Goal: Task Accomplishment & Management: Complete application form

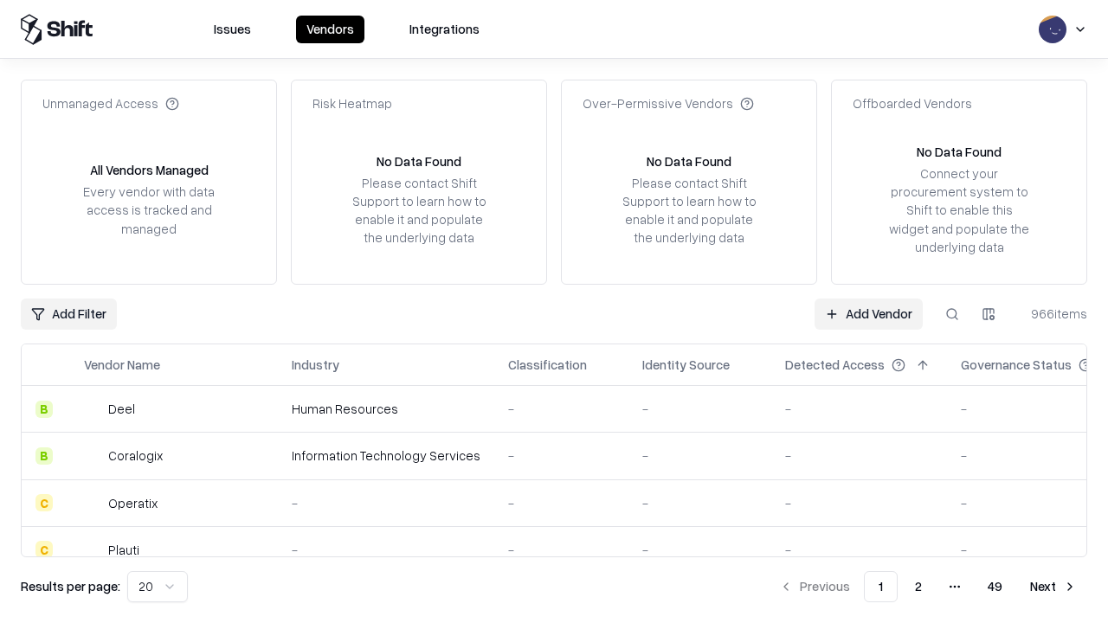
click at [868, 313] on link "Add Vendor" at bounding box center [869, 314] width 108 height 31
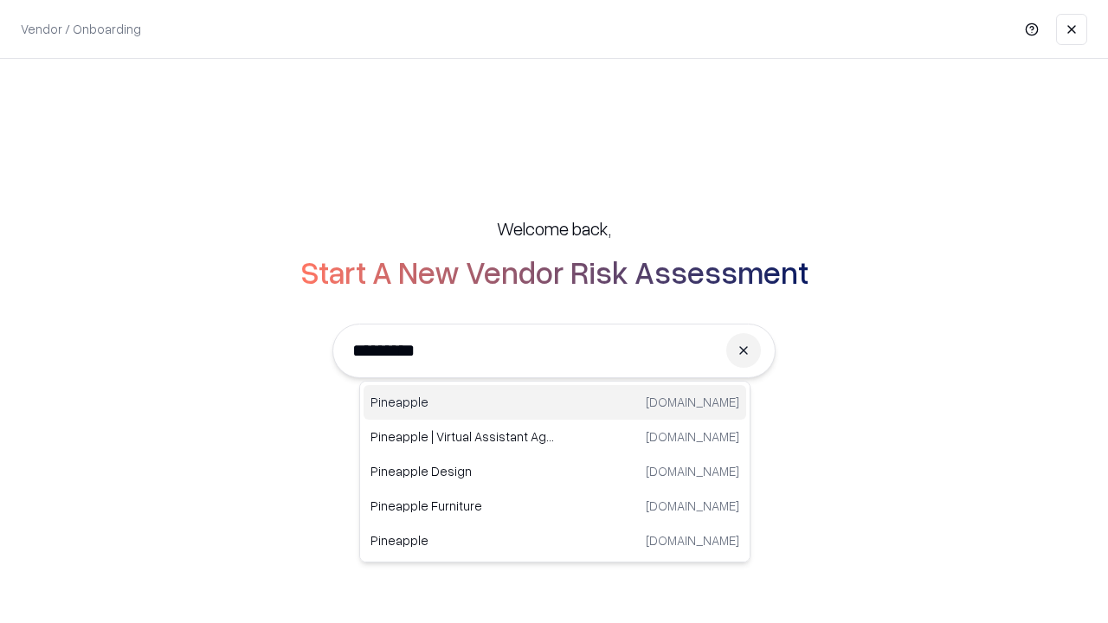
click at [555, 403] on div "Pineapple pineappleenergy.com" at bounding box center [555, 402] width 383 height 35
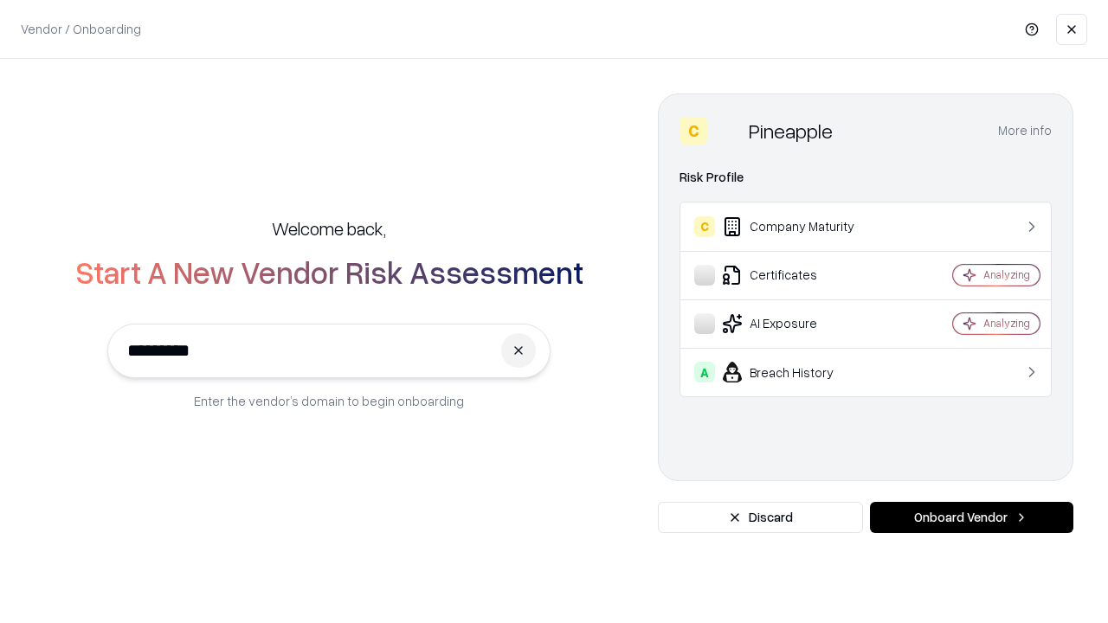
type input "*********"
click at [972, 518] on button "Onboard Vendor" at bounding box center [971, 517] width 203 height 31
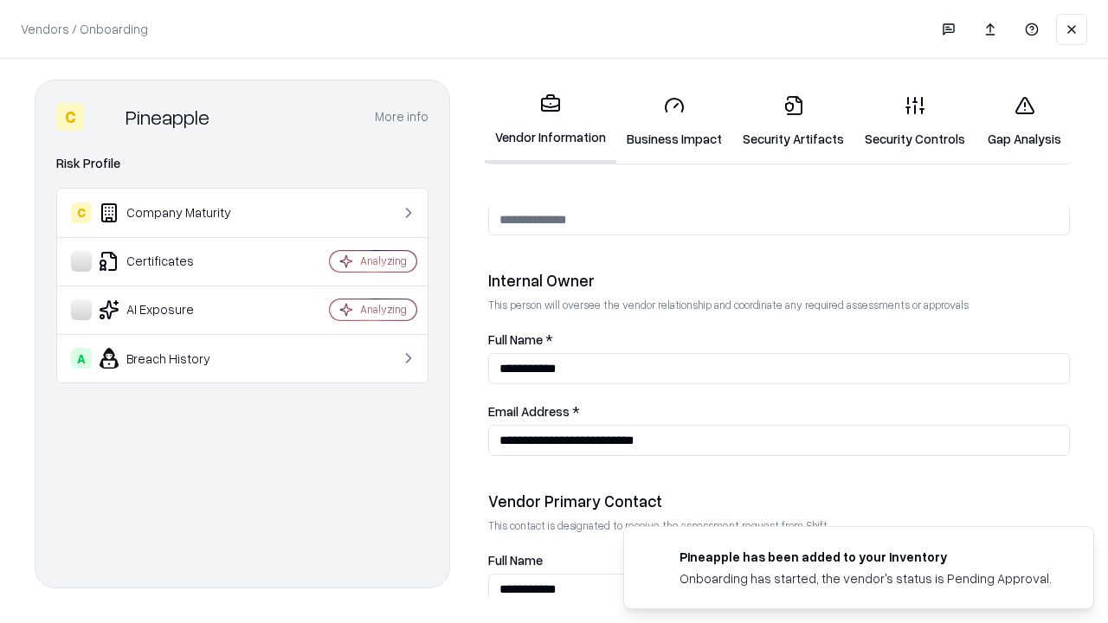
scroll to position [897, 0]
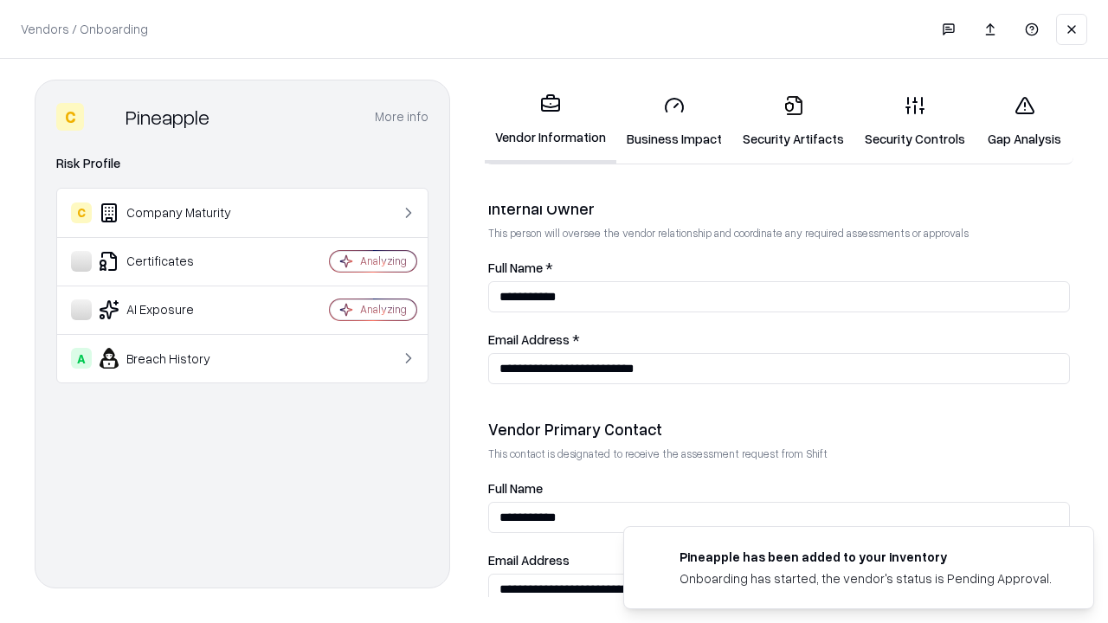
click at [793, 121] on link "Security Artifacts" at bounding box center [794, 121] width 122 height 81
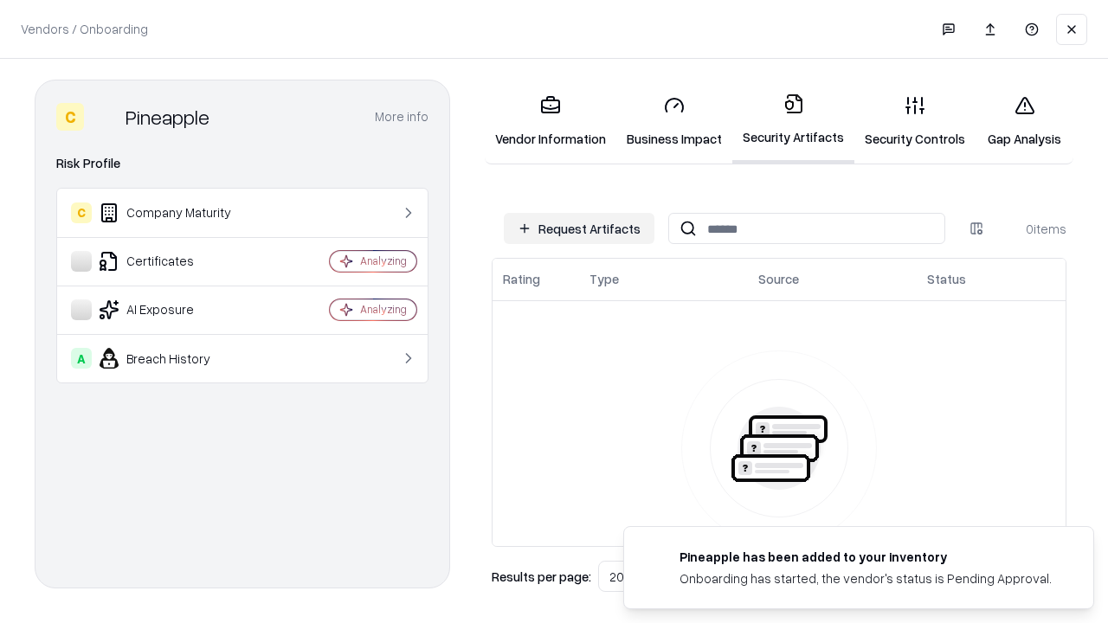
click at [579, 229] on button "Request Artifacts" at bounding box center [579, 228] width 151 height 31
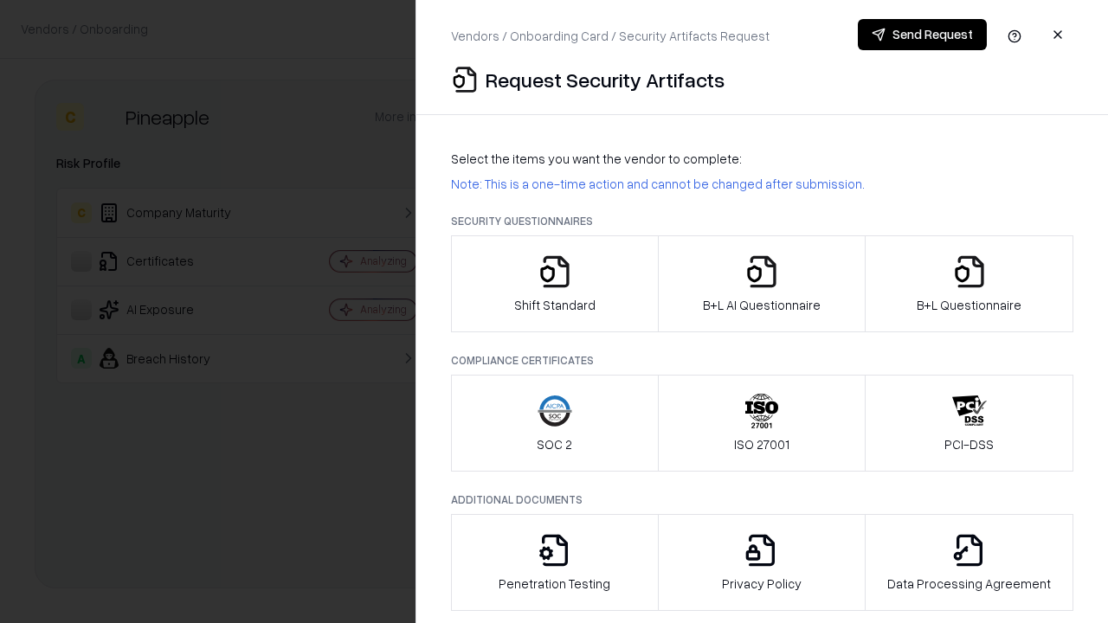
click at [969, 284] on icon "button" at bounding box center [969, 272] width 35 height 35
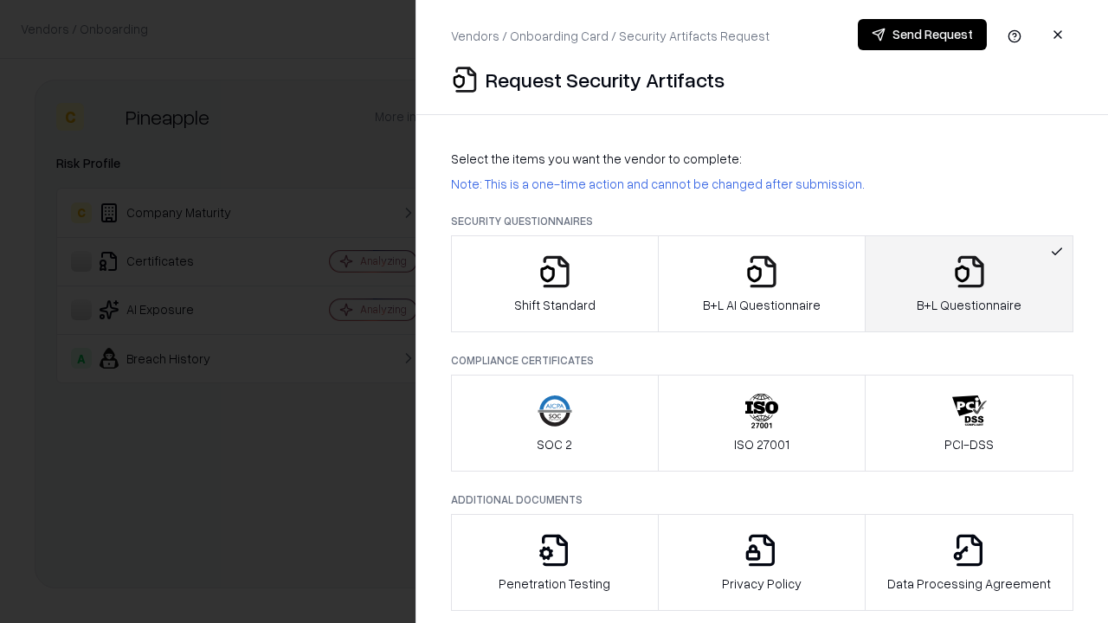
click at [761, 284] on icon "button" at bounding box center [762, 272] width 35 height 35
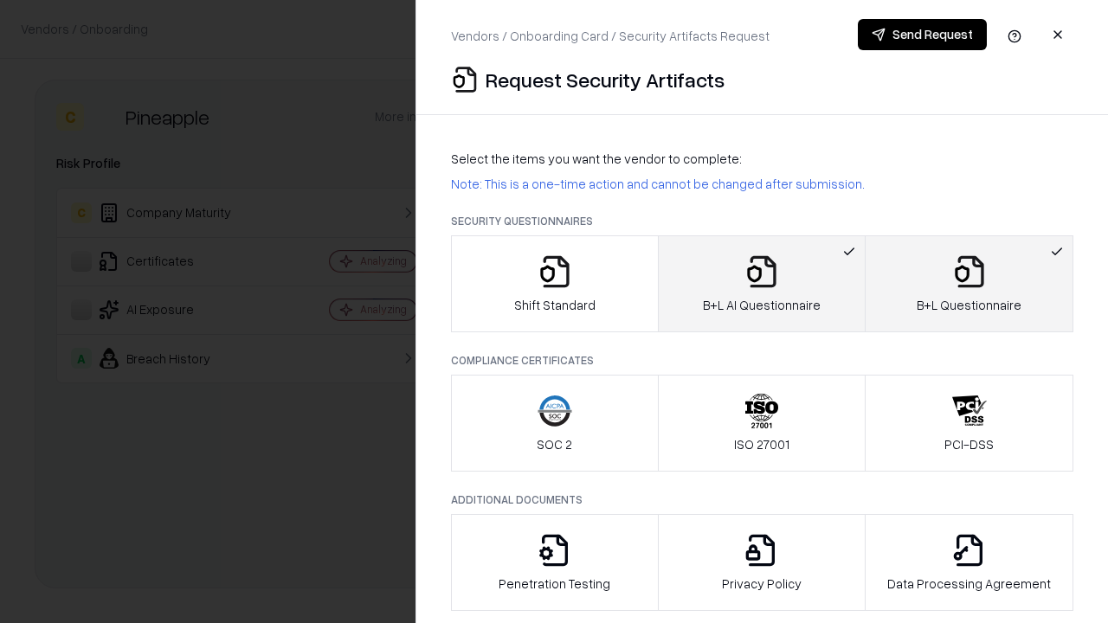
click at [922, 35] on button "Send Request" at bounding box center [922, 34] width 129 height 31
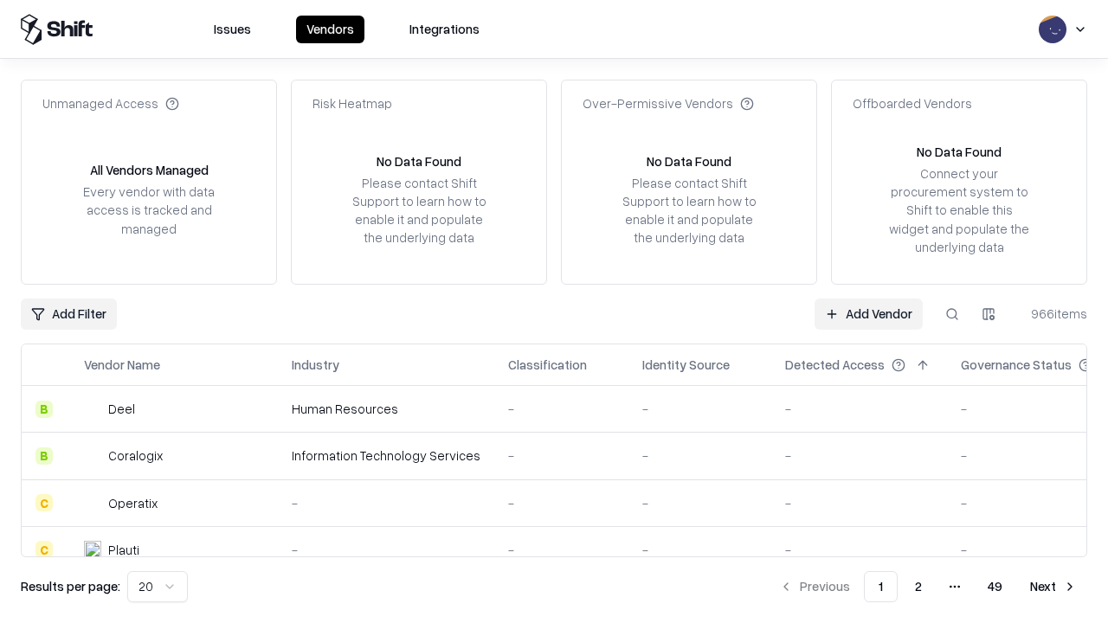
click at [952, 313] on button at bounding box center [952, 314] width 31 height 31
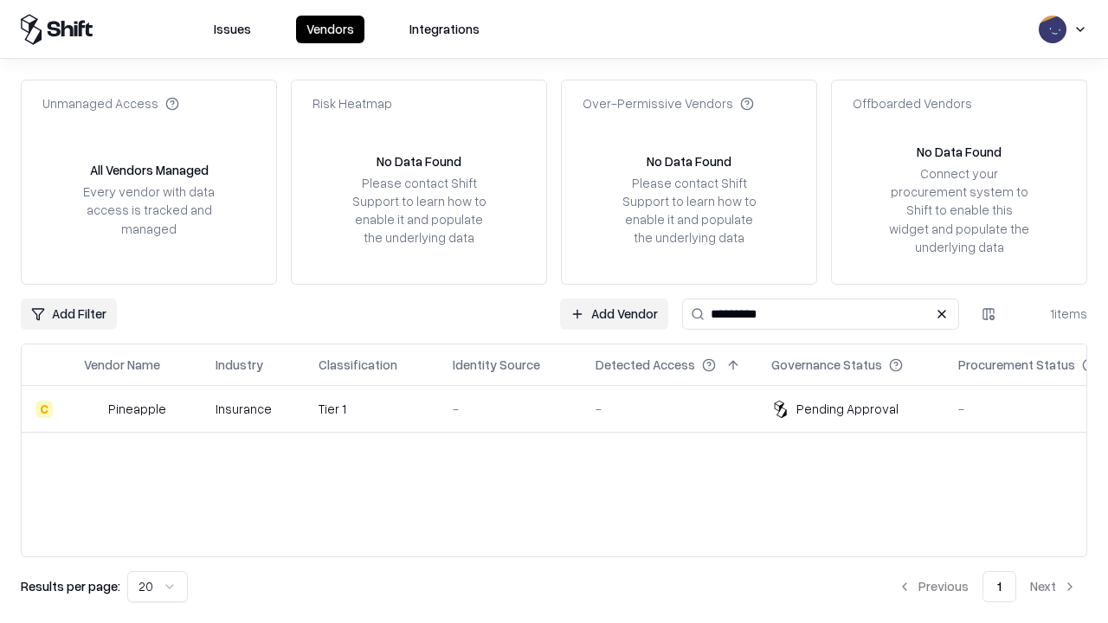
type input "*********"
click at [565, 409] on div "-" at bounding box center [510, 409] width 115 height 18
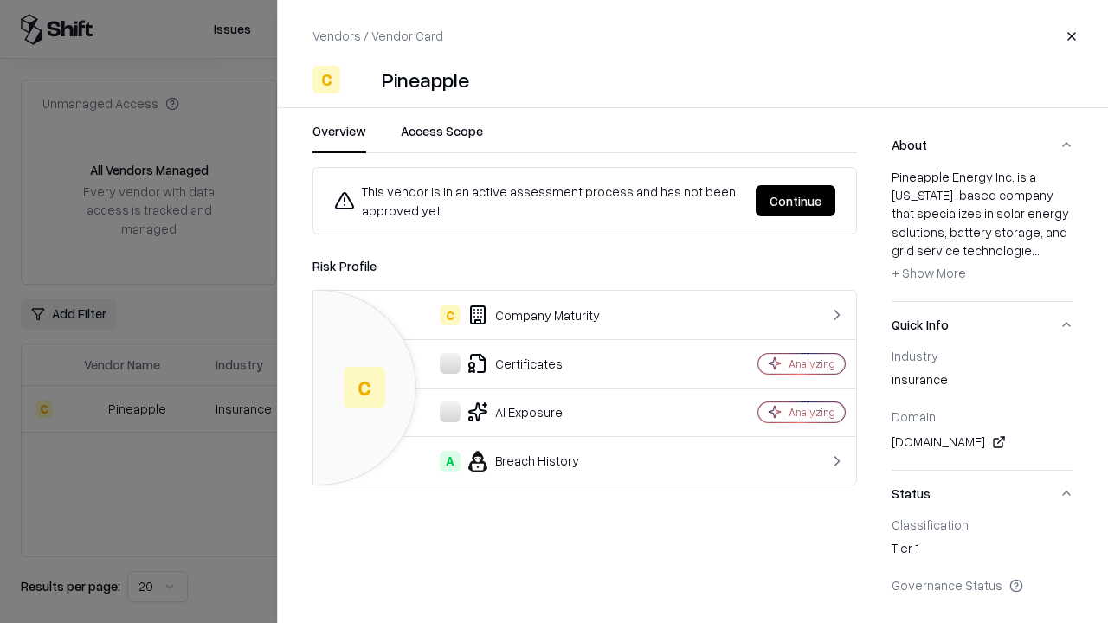
click at [796, 201] on button "Continue" at bounding box center [796, 200] width 80 height 31
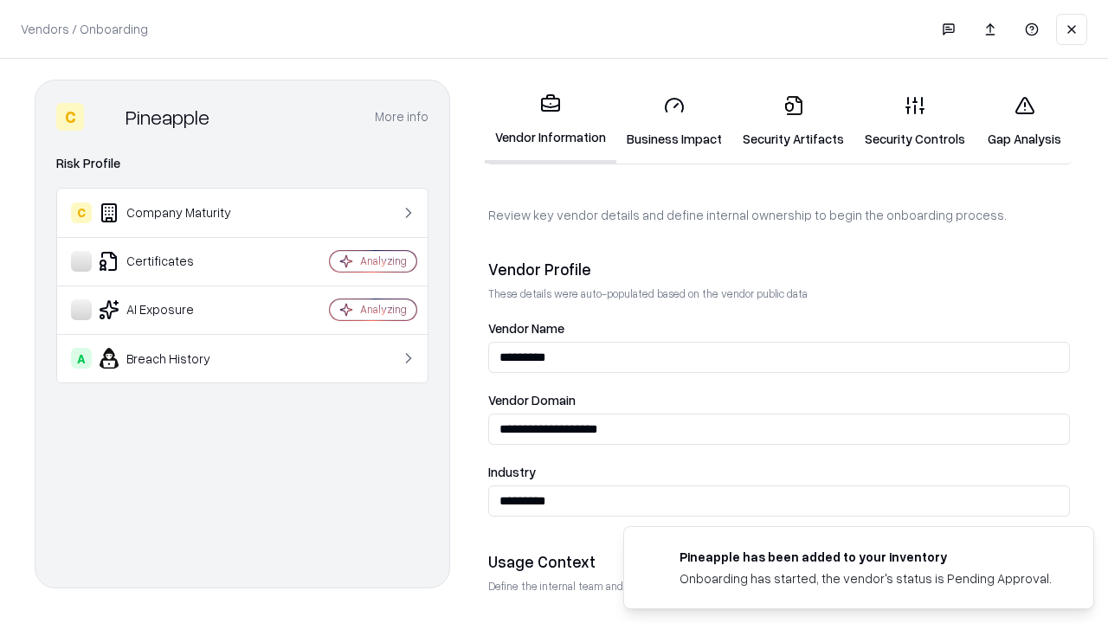
click at [793, 121] on link "Security Artifacts" at bounding box center [794, 121] width 122 height 81
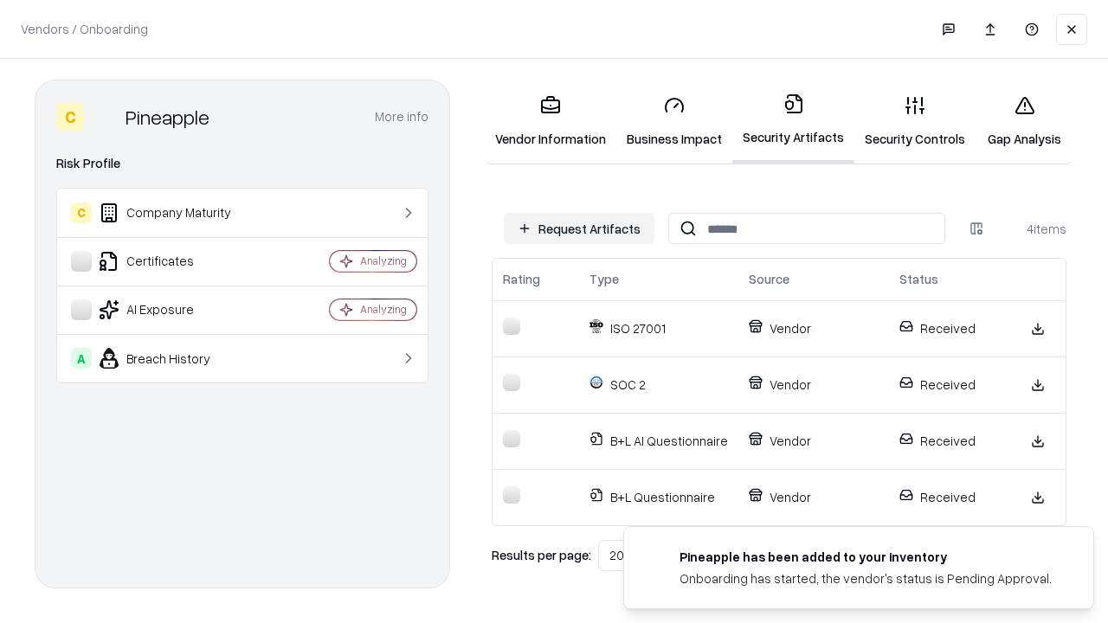
click at [1024, 121] on link "Gap Analysis" at bounding box center [1025, 121] width 98 height 81
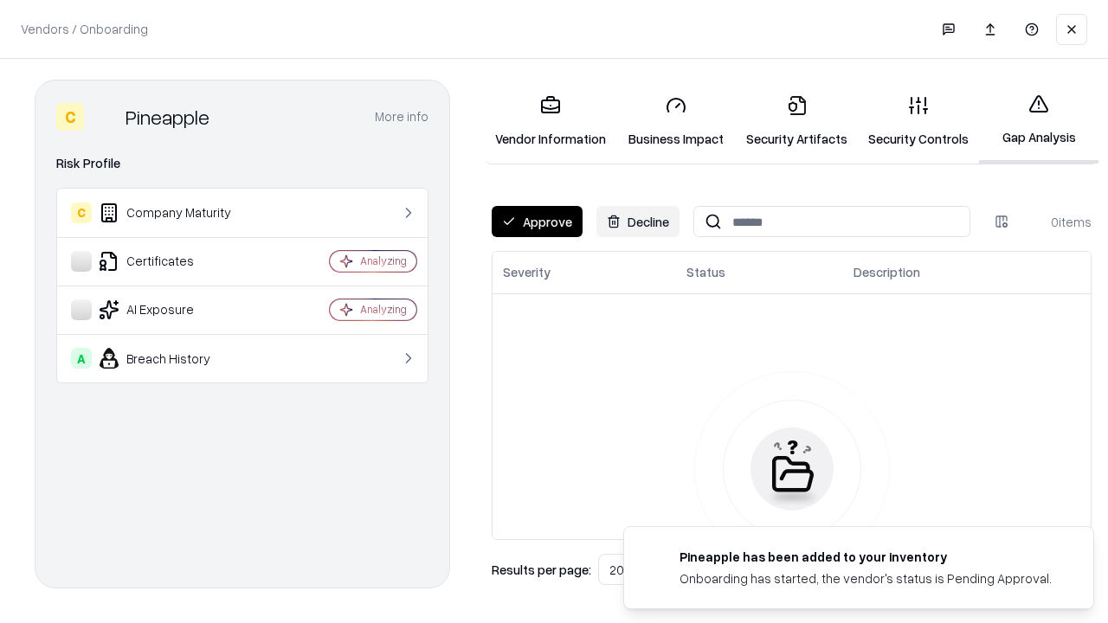
click at [537, 222] on button "Approve" at bounding box center [537, 221] width 91 height 31
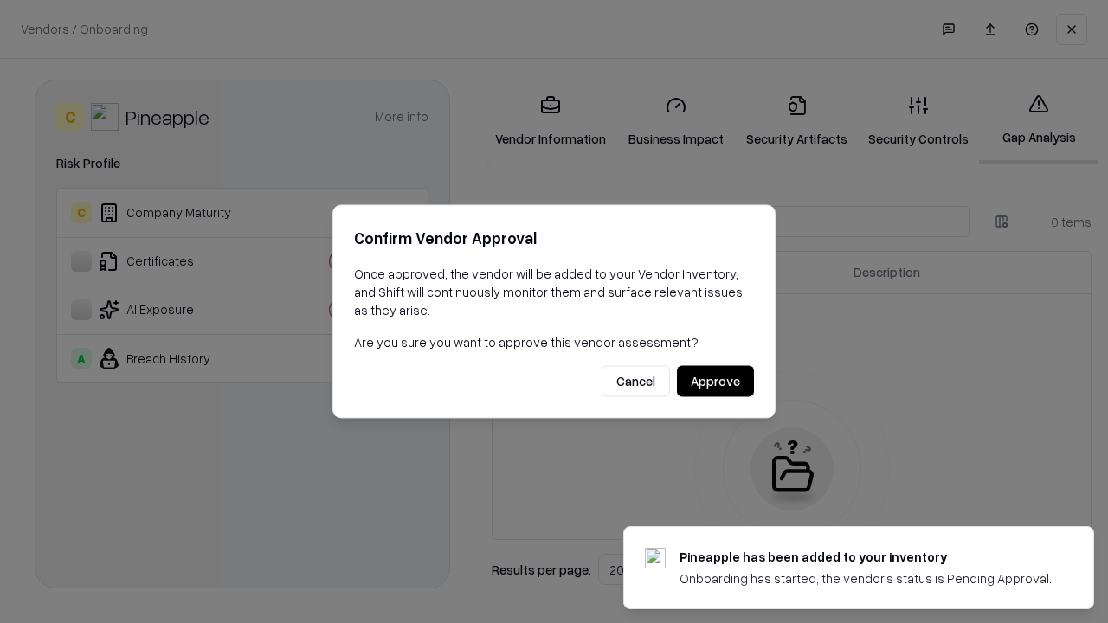
click at [715, 381] on button "Approve" at bounding box center [715, 381] width 77 height 31
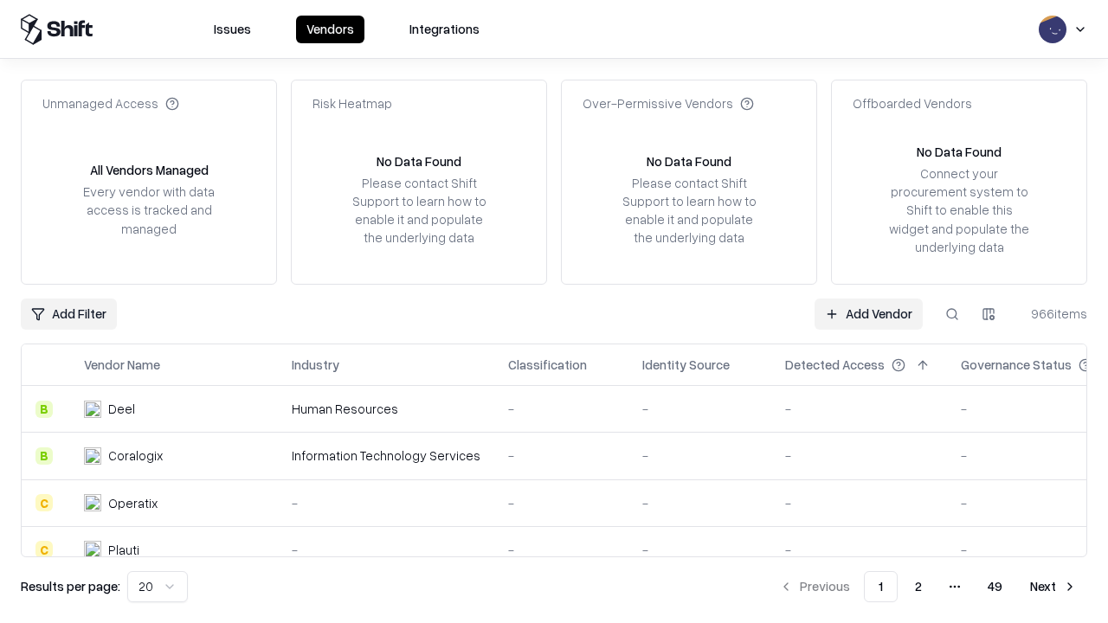
type input "*********"
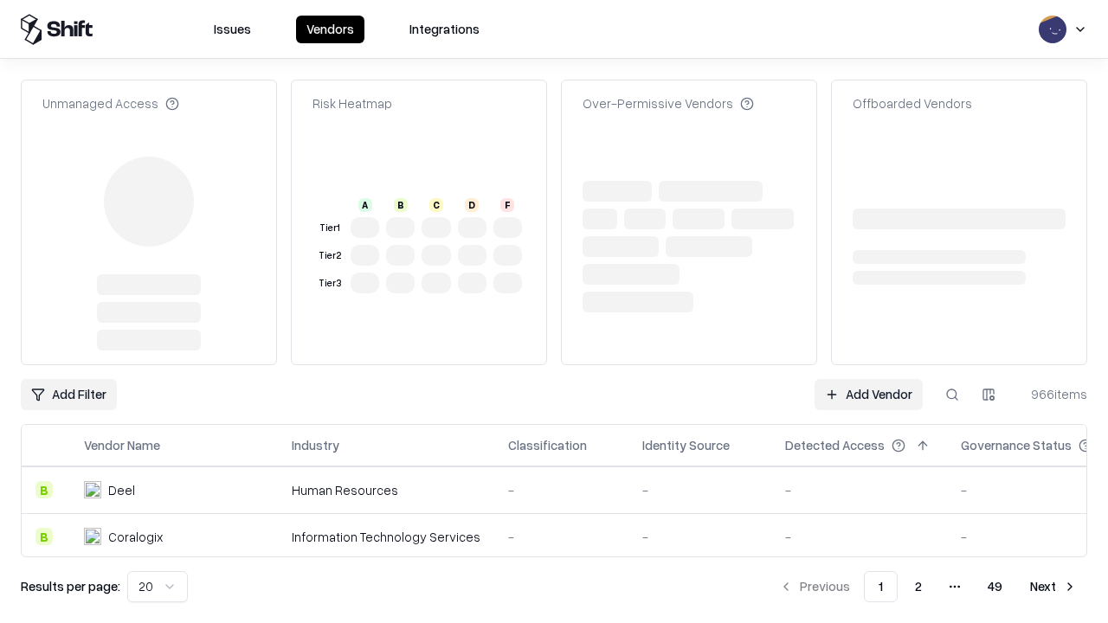
click at [868, 379] on link "Add Vendor" at bounding box center [869, 394] width 108 height 31
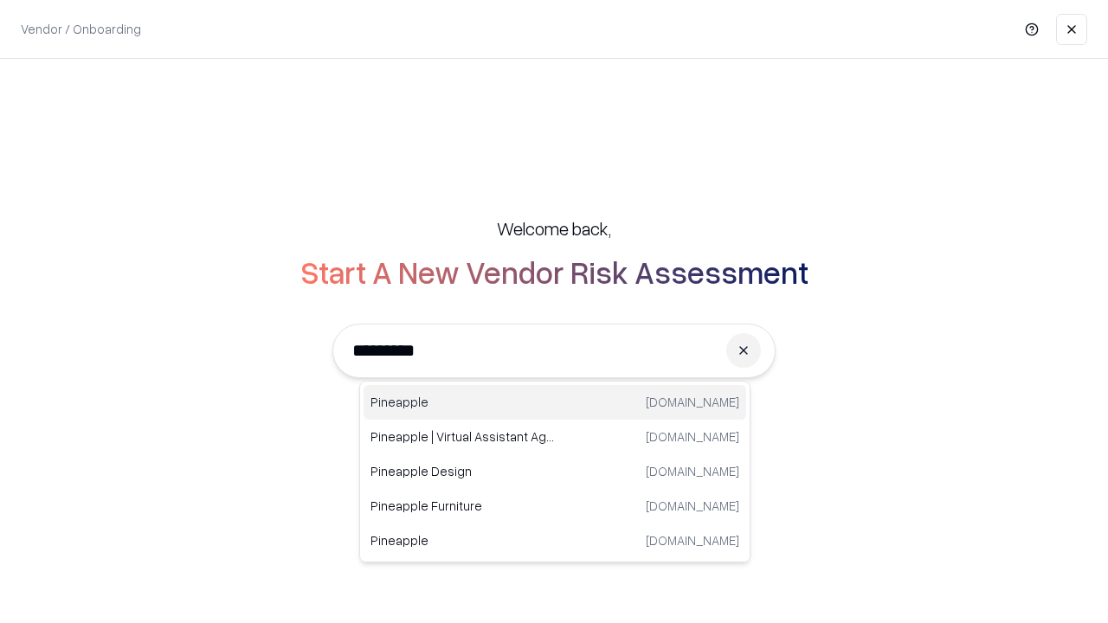
click at [555, 403] on div "Pineapple pineappleenergy.com" at bounding box center [555, 402] width 383 height 35
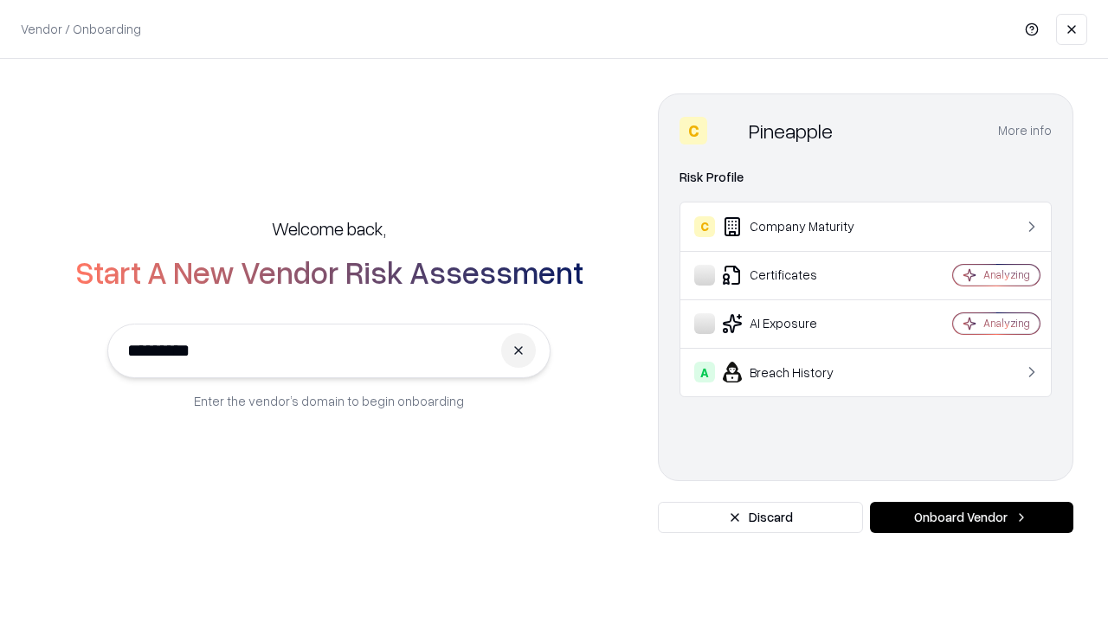
type input "*********"
click at [972, 518] on button "Onboard Vendor" at bounding box center [971, 517] width 203 height 31
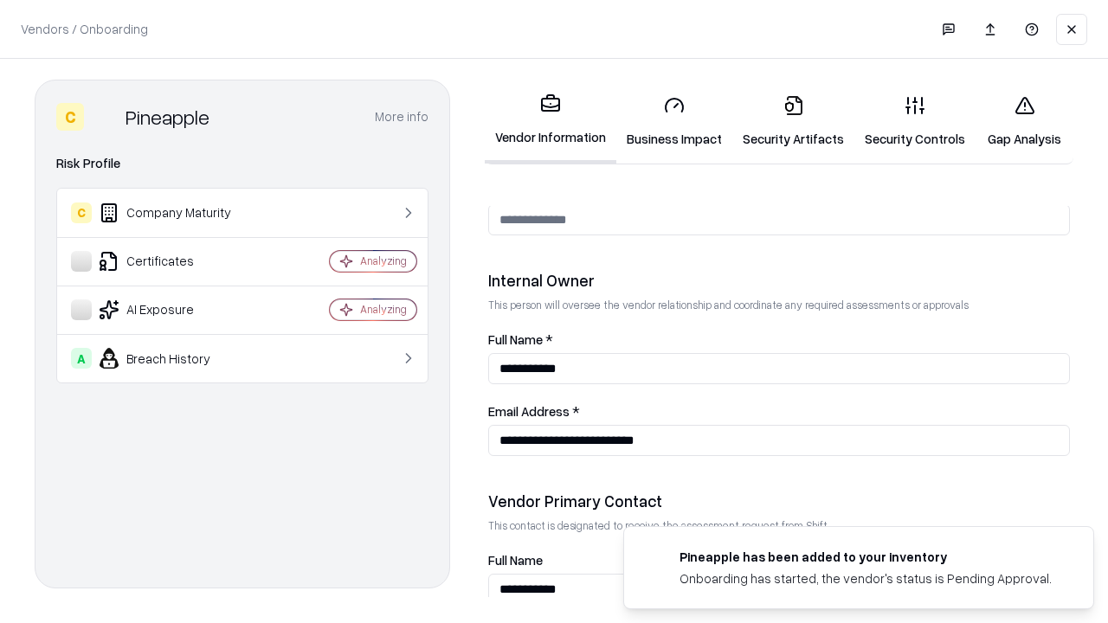
scroll to position [897, 0]
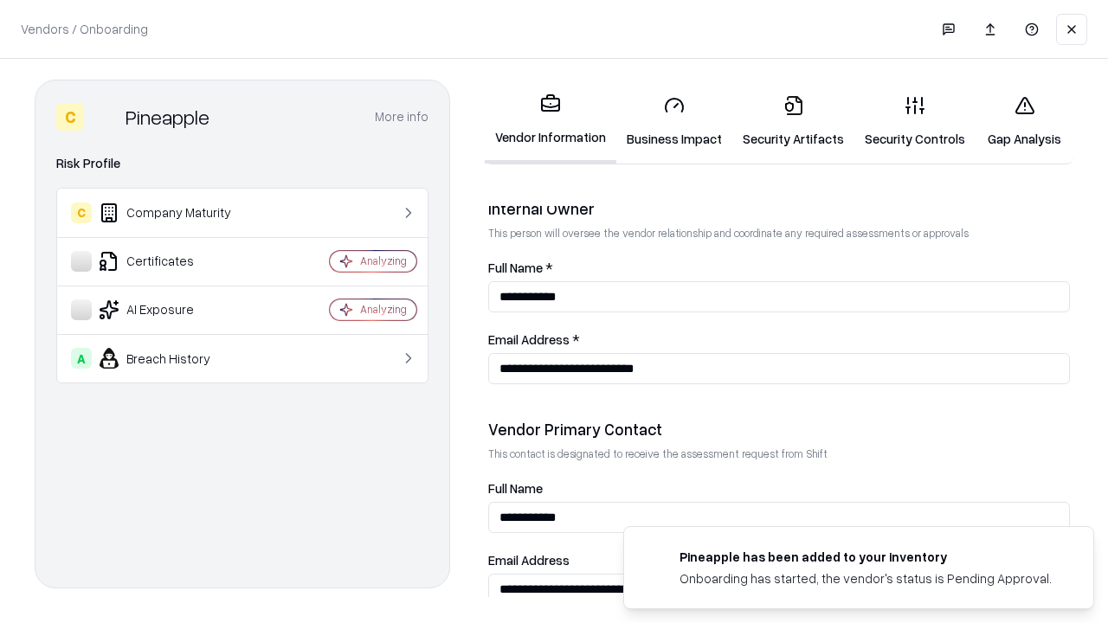
click at [1024, 121] on link "Gap Analysis" at bounding box center [1025, 121] width 98 height 81
